Goal: Contribute content

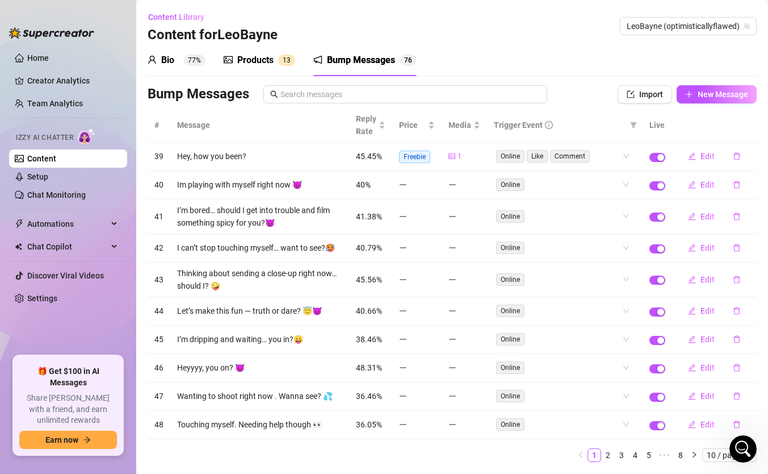
scroll to position [474, 0]
click at [248, 58] on div "Products" at bounding box center [255, 60] width 36 height 14
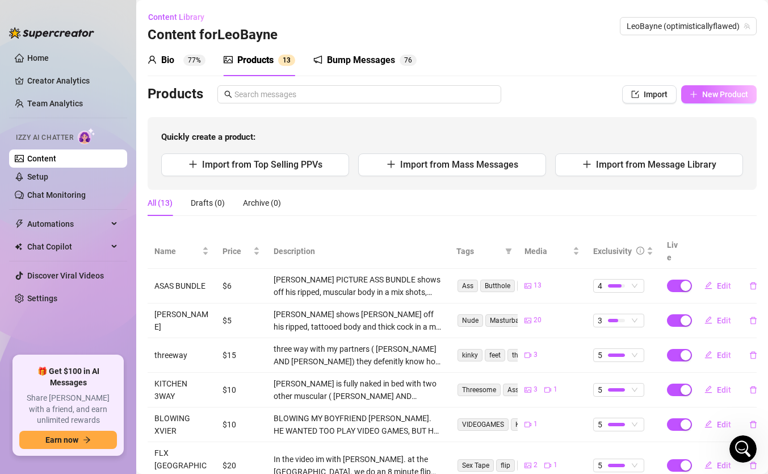
click at [702, 102] on button "New Product" at bounding box center [719, 94] width 76 height 18
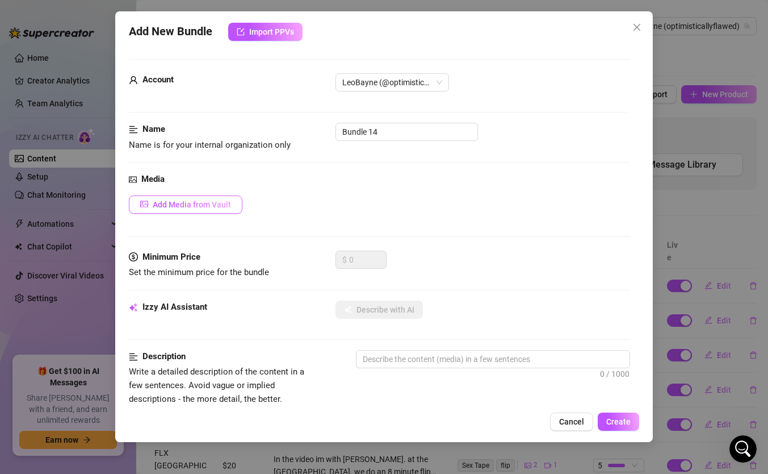
click at [206, 206] on span "Add Media from Vault" at bounding box center [192, 204] width 78 height 9
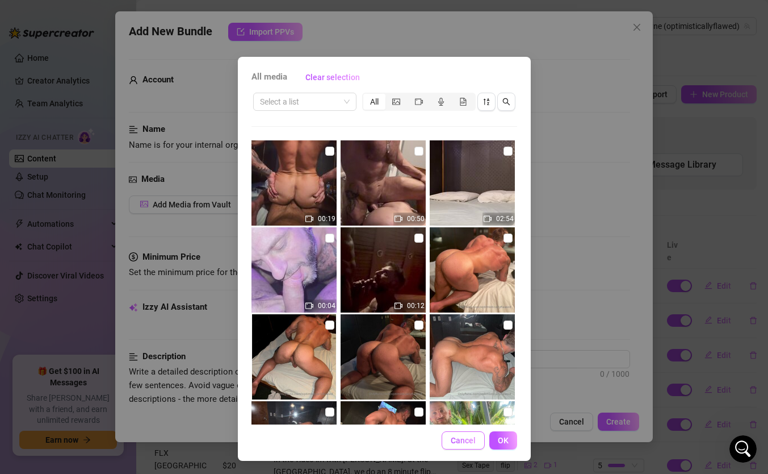
click at [474, 438] on span "Cancel" at bounding box center [463, 440] width 25 height 9
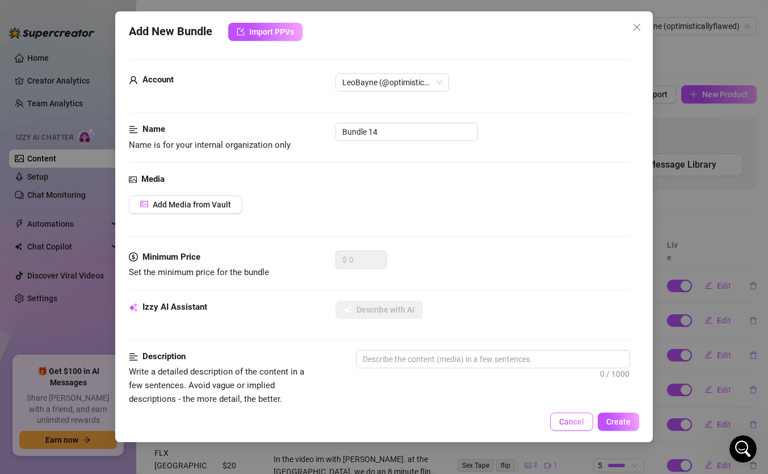
click at [569, 417] on span "Cancel" at bounding box center [571, 421] width 25 height 9
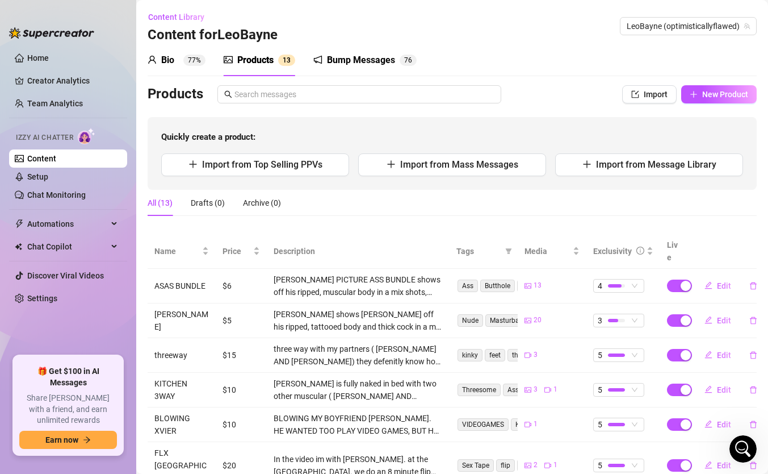
click at [266, 60] on div "Products" at bounding box center [255, 60] width 36 height 14
click at [704, 97] on span "New Product" at bounding box center [725, 94] width 46 height 9
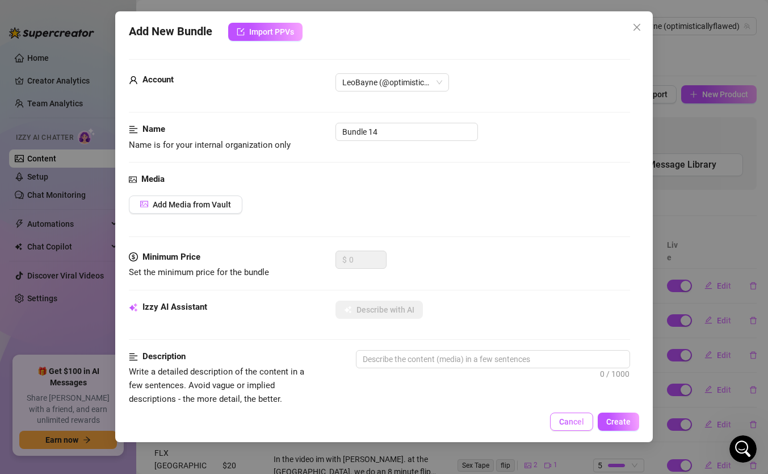
click at [580, 425] on span "Cancel" at bounding box center [571, 421] width 25 height 9
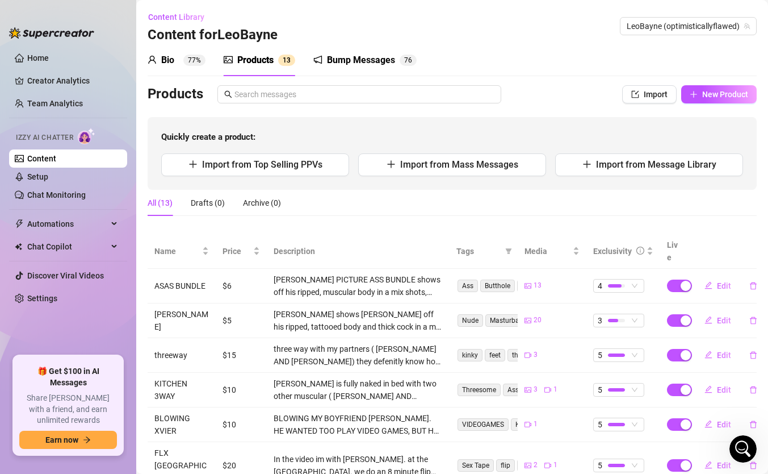
click at [341, 50] on div "Bump Messages 7 6" at bounding box center [364, 60] width 103 height 32
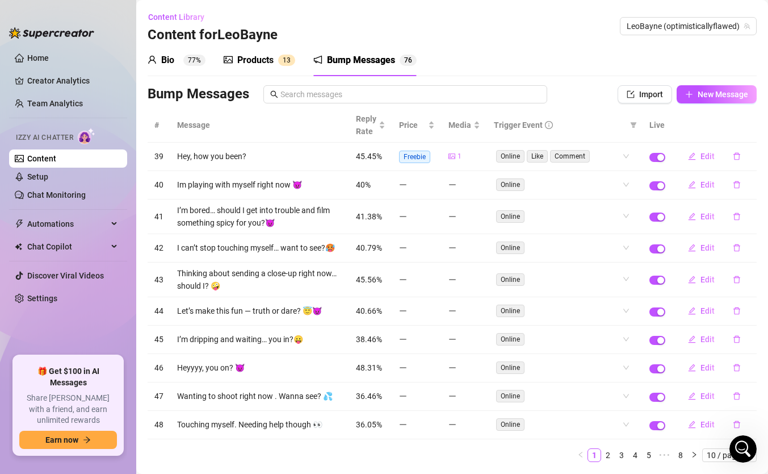
click at [253, 69] on div "Products 1 3" at bounding box center [260, 60] width 72 height 32
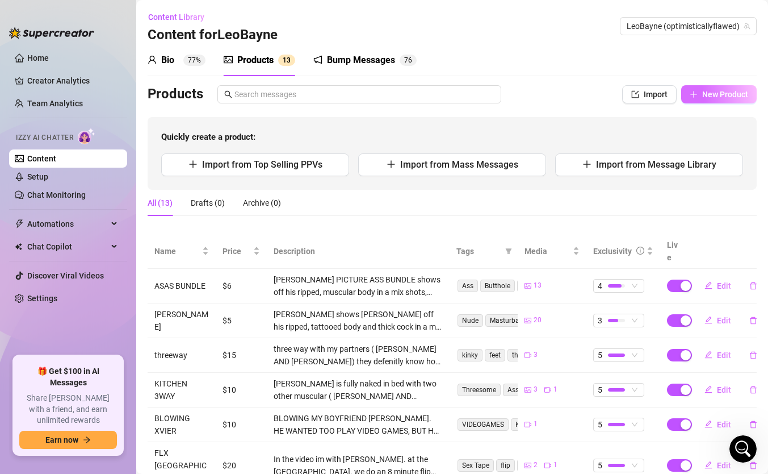
click at [705, 95] on span "New Product" at bounding box center [725, 94] width 46 height 9
type textarea "Type your message here..."
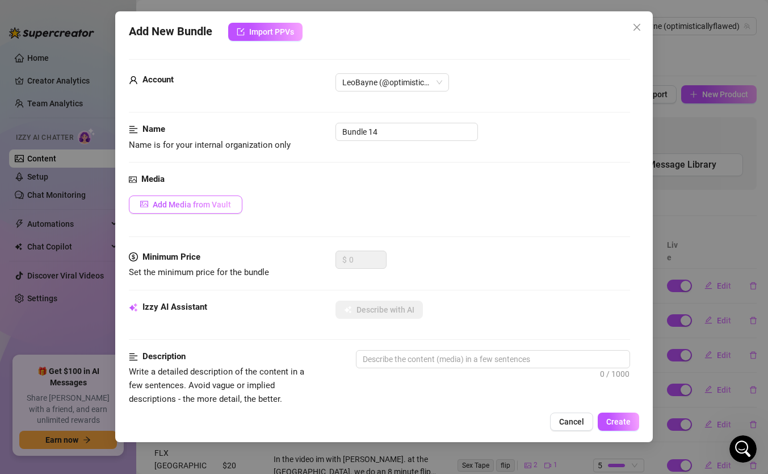
click at [224, 207] on span "Add Media from Vault" at bounding box center [192, 204] width 78 height 9
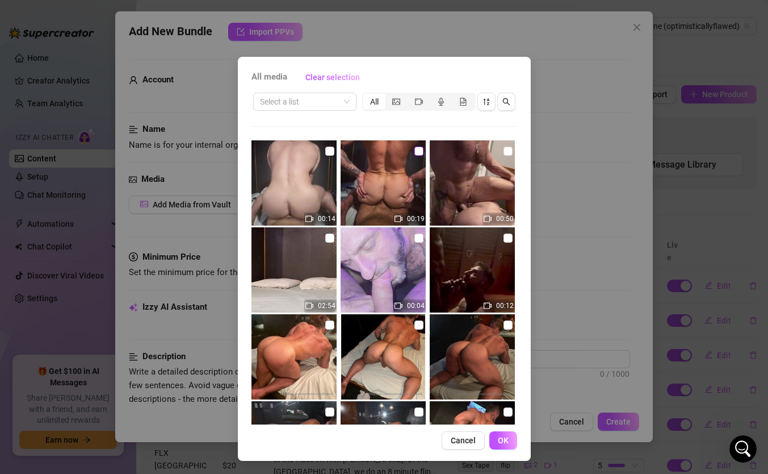
click at [417, 149] on input "checkbox" at bounding box center [419, 150] width 9 height 9
checkbox input "true"
click at [326, 150] on input "checkbox" at bounding box center [329, 150] width 9 height 9
checkbox input "true"
click at [506, 153] on input "checkbox" at bounding box center [508, 150] width 9 height 9
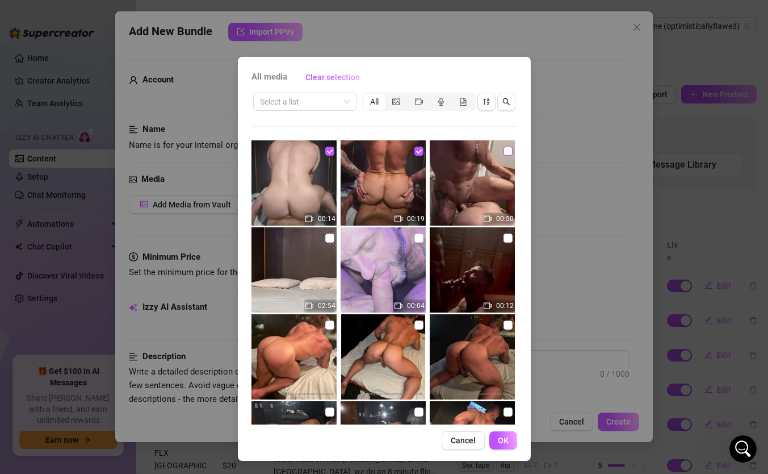
checkbox input "true"
click at [463, 441] on span "Cancel" at bounding box center [463, 440] width 25 height 9
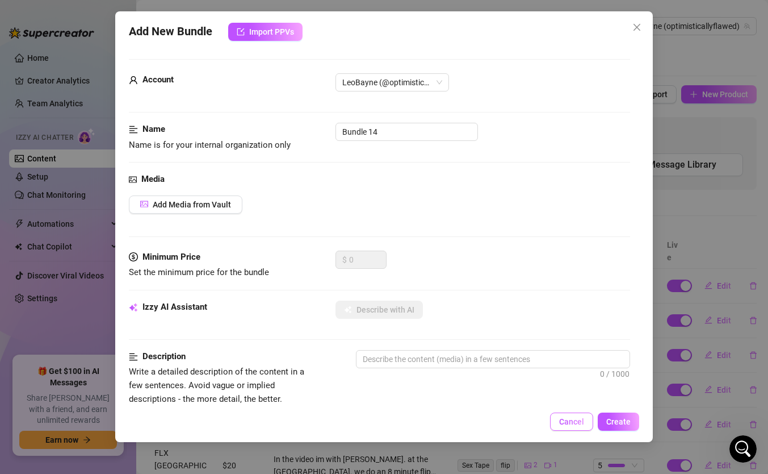
click at [562, 422] on span "Cancel" at bounding box center [571, 421] width 25 height 9
